Goal: Task Accomplishment & Management: Use online tool/utility

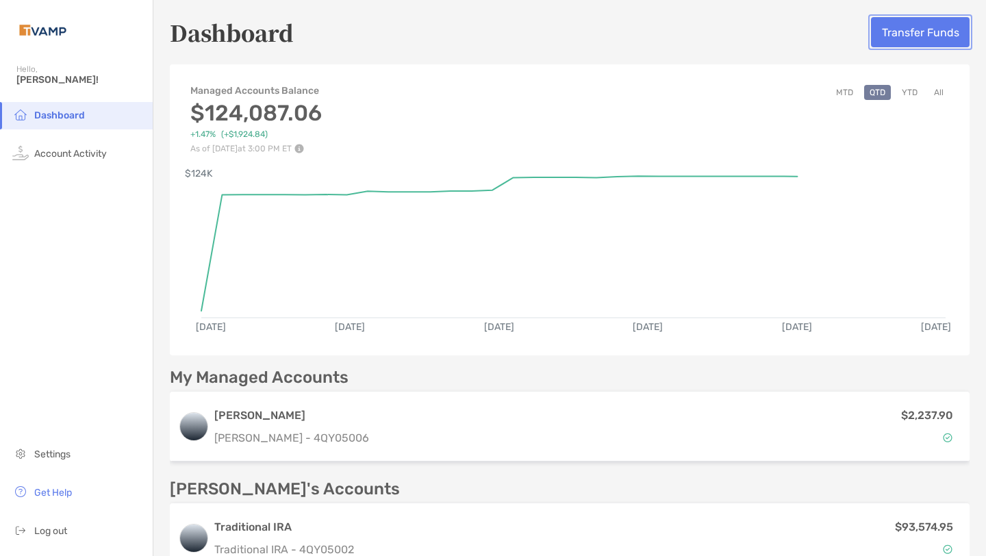
click at [903, 23] on button "Transfer Funds" at bounding box center [920, 32] width 99 height 30
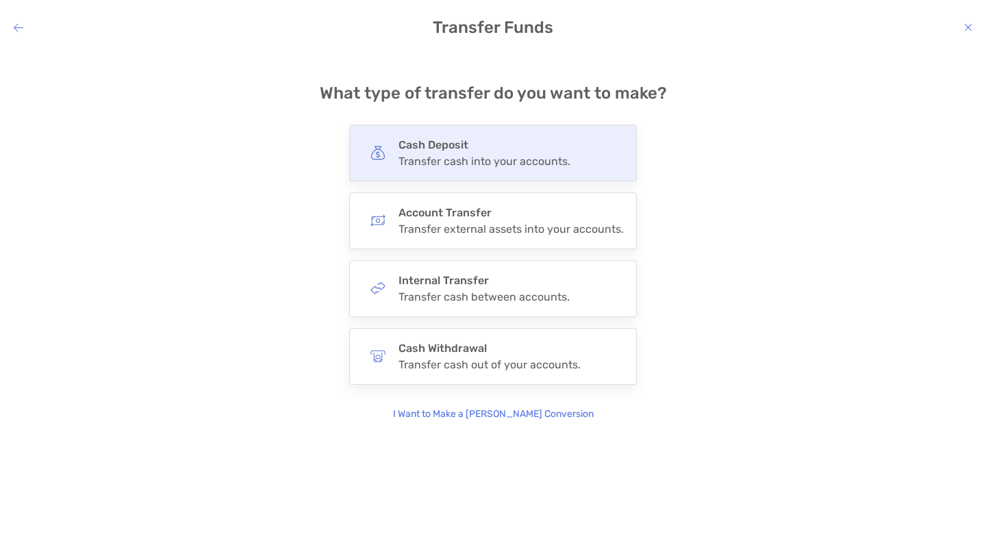
click at [488, 159] on div "Transfer cash into your accounts." at bounding box center [485, 161] width 172 height 13
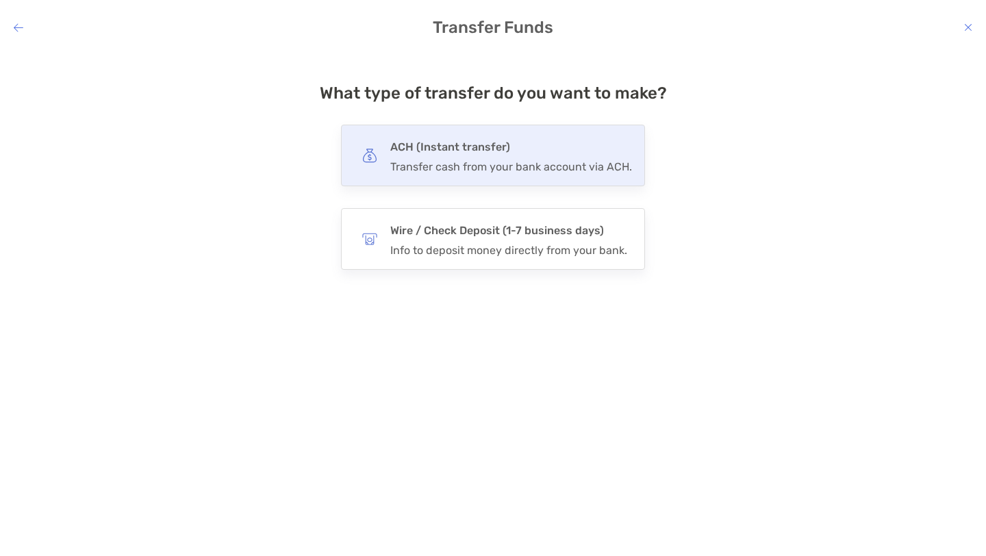
click at [476, 153] on h4 "ACH (Instant transfer)" at bounding box center [511, 147] width 242 height 19
click at [0, 0] on input "***" at bounding box center [0, 0] width 0 height 0
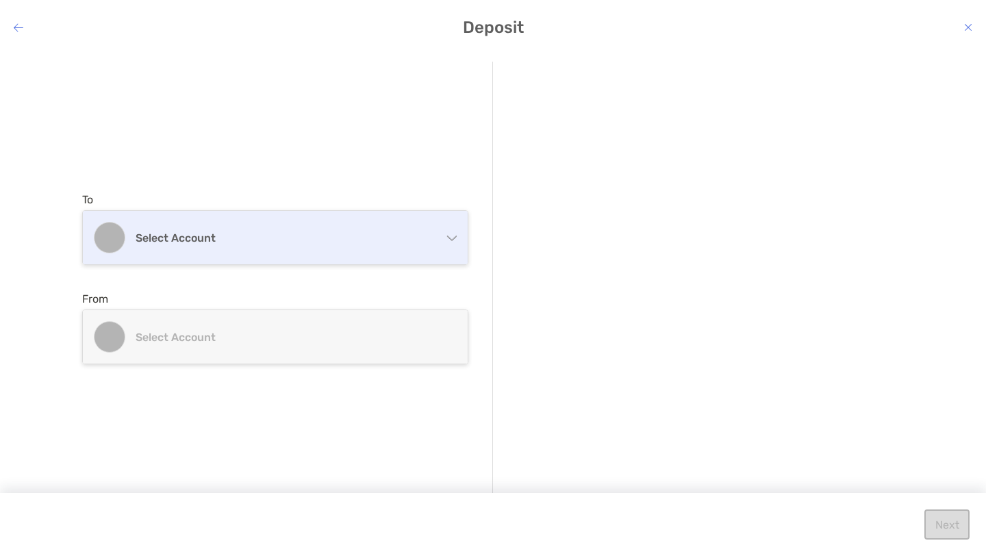
click at [351, 245] on div "Select account" at bounding box center [275, 237] width 385 height 53
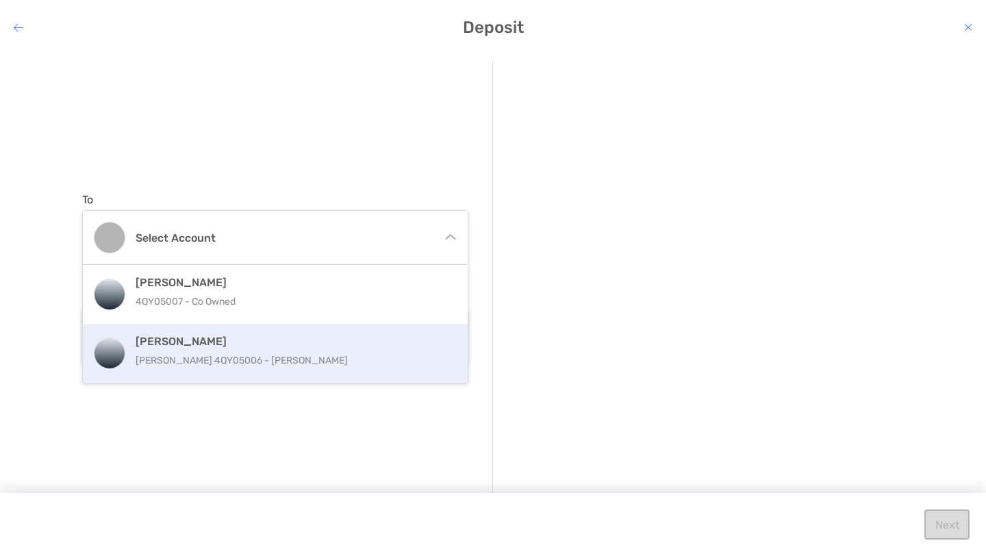
click at [277, 361] on p "[PERSON_NAME] 4QY05006 - [PERSON_NAME]" at bounding box center [290, 360] width 309 height 17
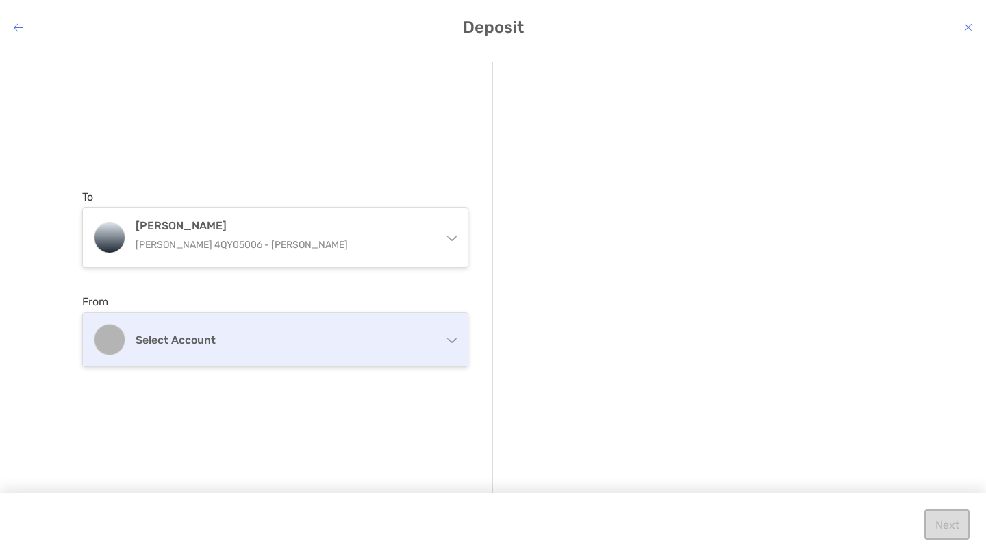
click at [277, 346] on h4 "Select account" at bounding box center [284, 340] width 296 height 13
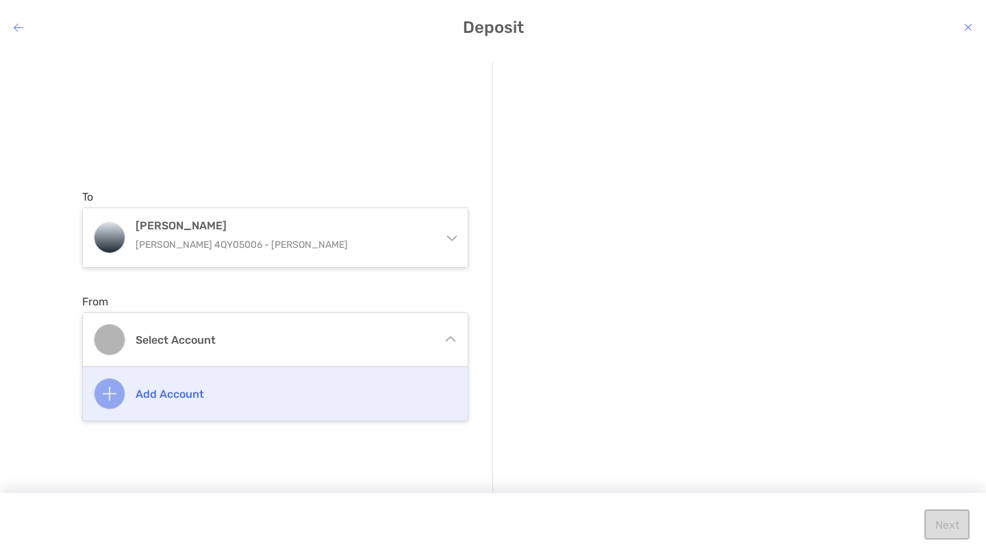
click at [161, 405] on div "Add account" at bounding box center [275, 393] width 385 height 53
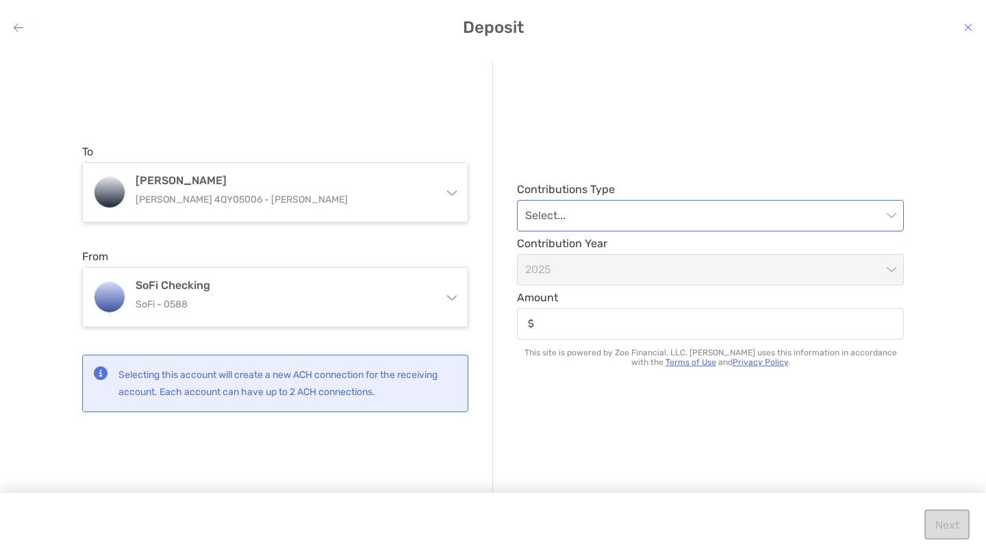
click at [594, 204] on input "modal" at bounding box center [703, 216] width 357 height 30
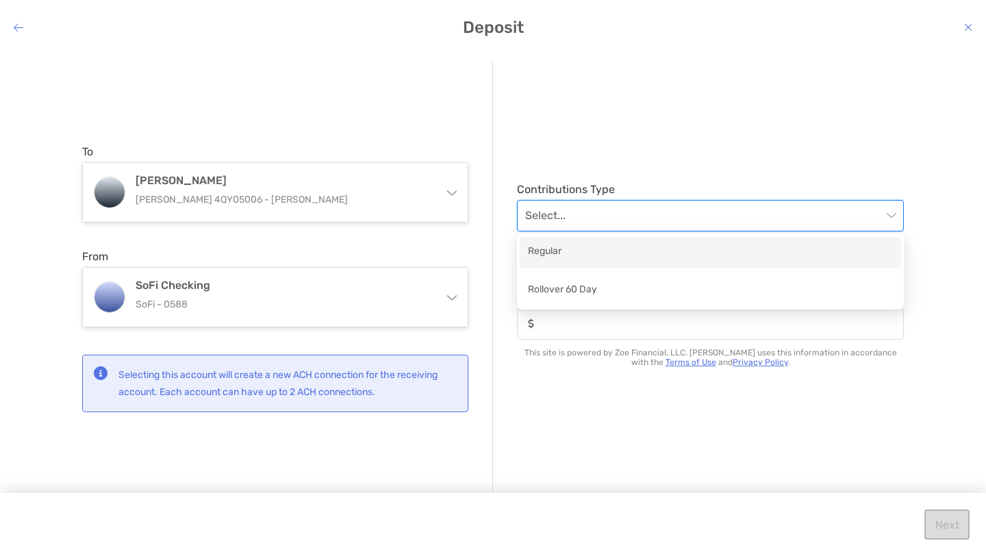
click at [587, 245] on div "Regular" at bounding box center [710, 252] width 365 height 17
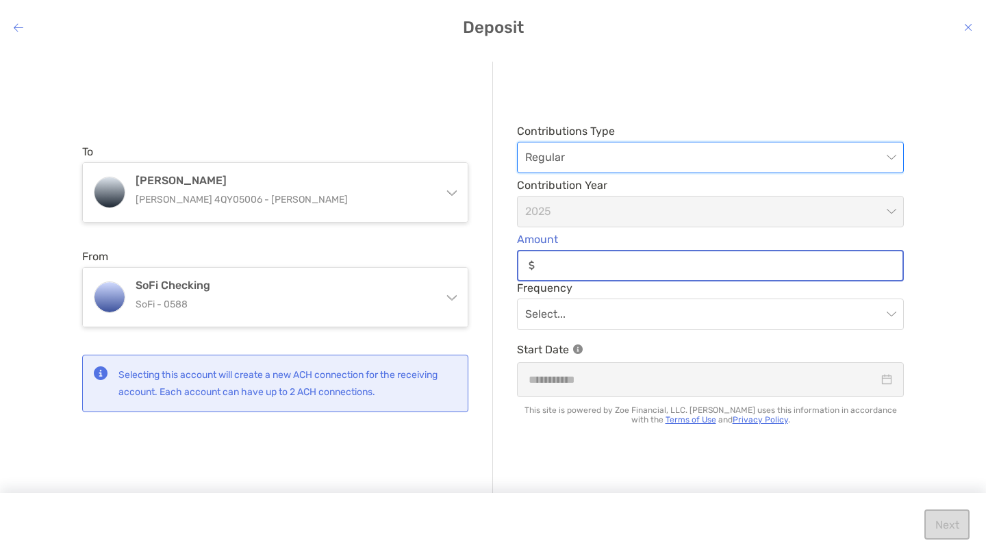
click at [584, 264] on input "Amount" at bounding box center [721, 266] width 362 height 12
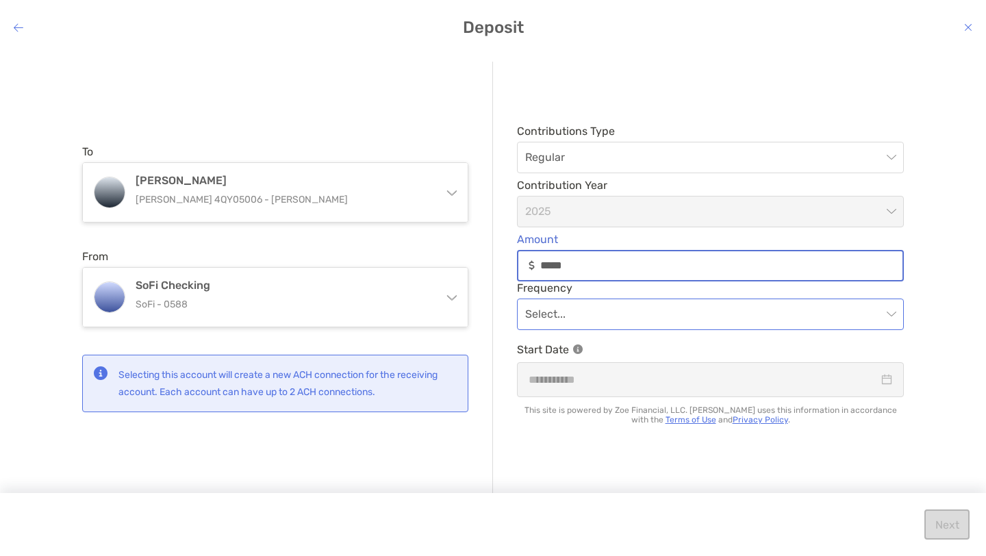
type input "*****"
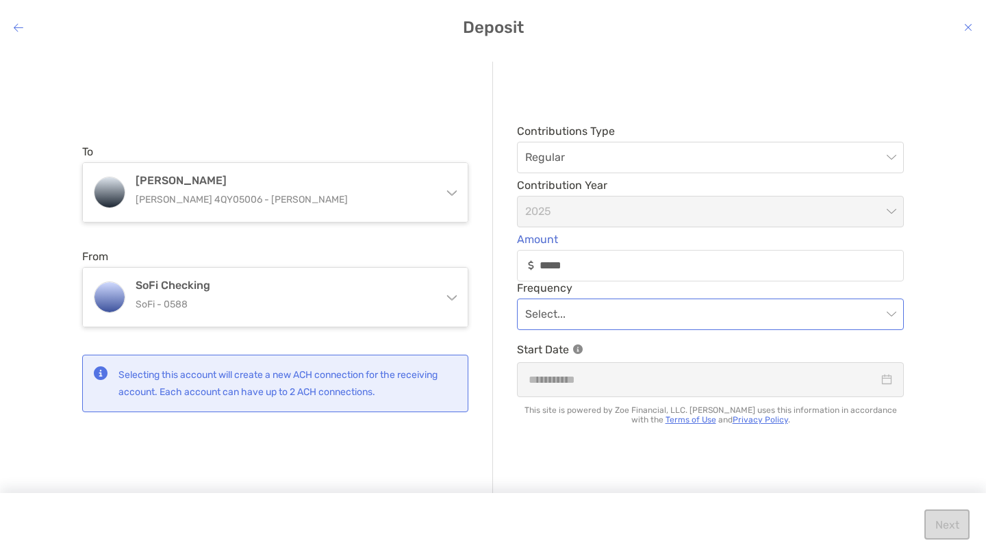
click at [620, 309] on input "modal" at bounding box center [703, 314] width 357 height 30
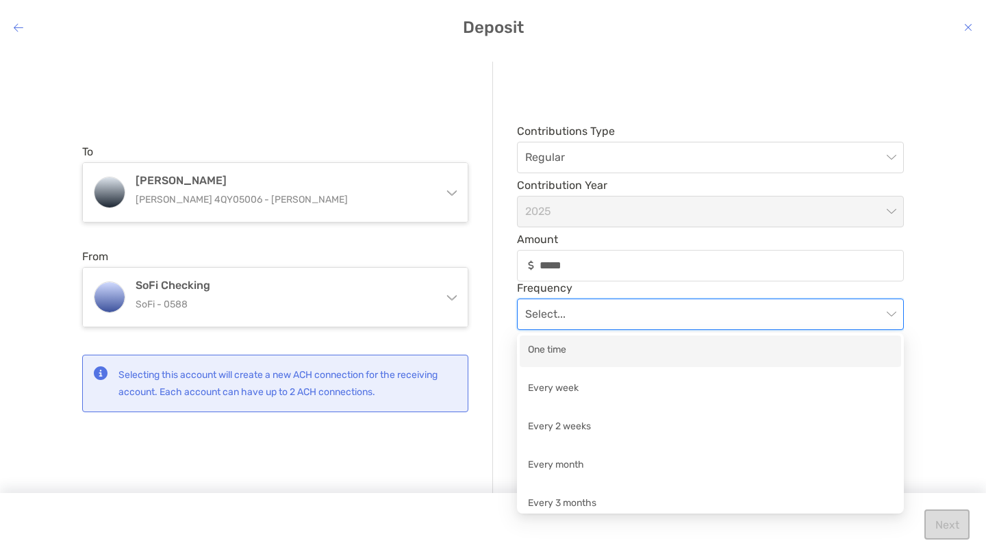
click at [599, 349] on div "One time" at bounding box center [710, 350] width 365 height 17
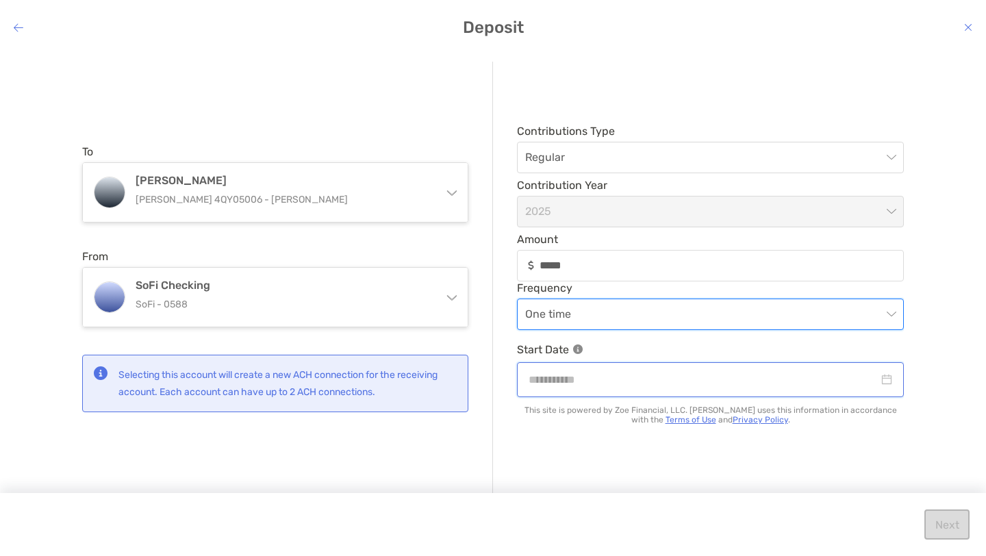
click at [606, 376] on input "modal" at bounding box center [704, 379] width 350 height 17
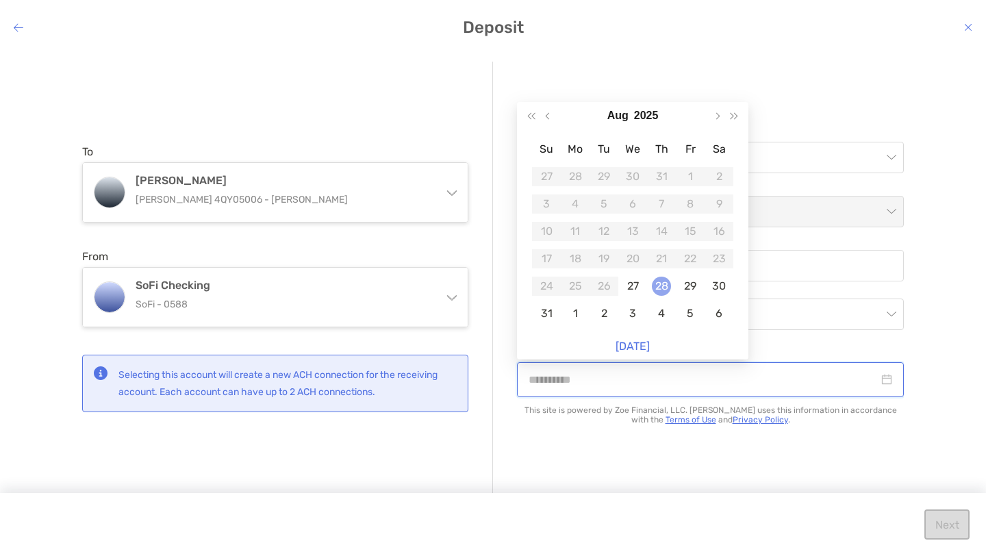
type input "**********"
click at [669, 290] on div "28" at bounding box center [661, 286] width 19 height 19
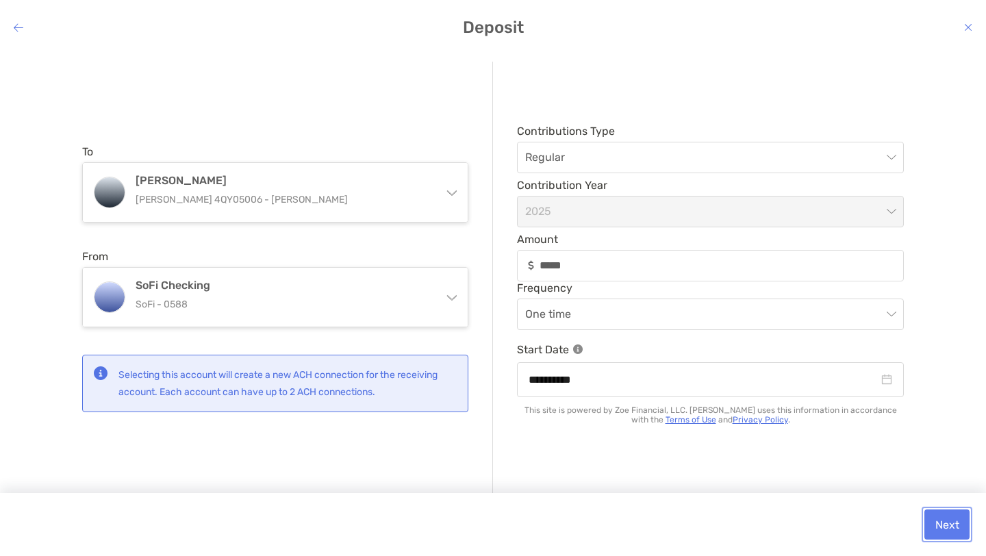
click at [952, 523] on button "Next" at bounding box center [947, 525] width 45 height 30
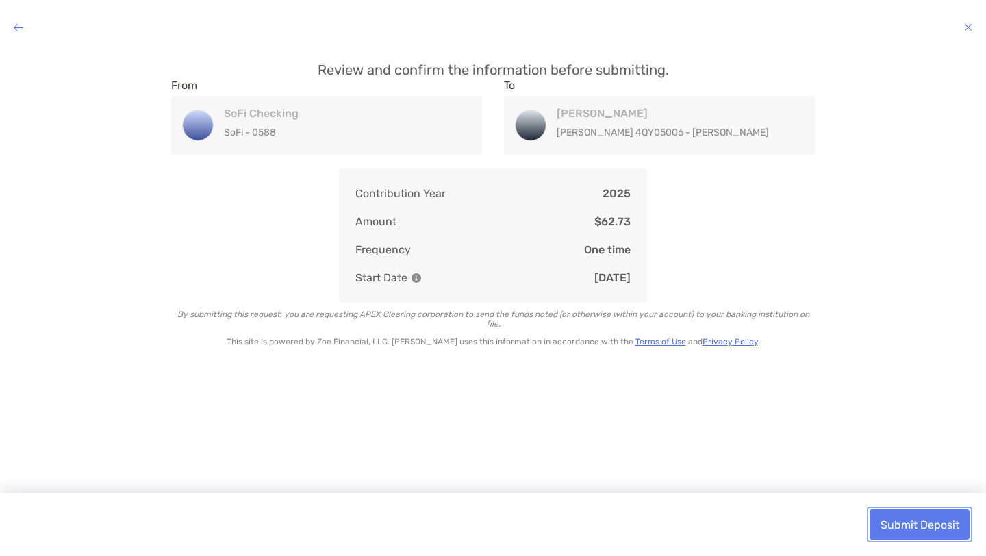
click at [952, 523] on button "Submit Deposit" at bounding box center [920, 525] width 100 height 30
